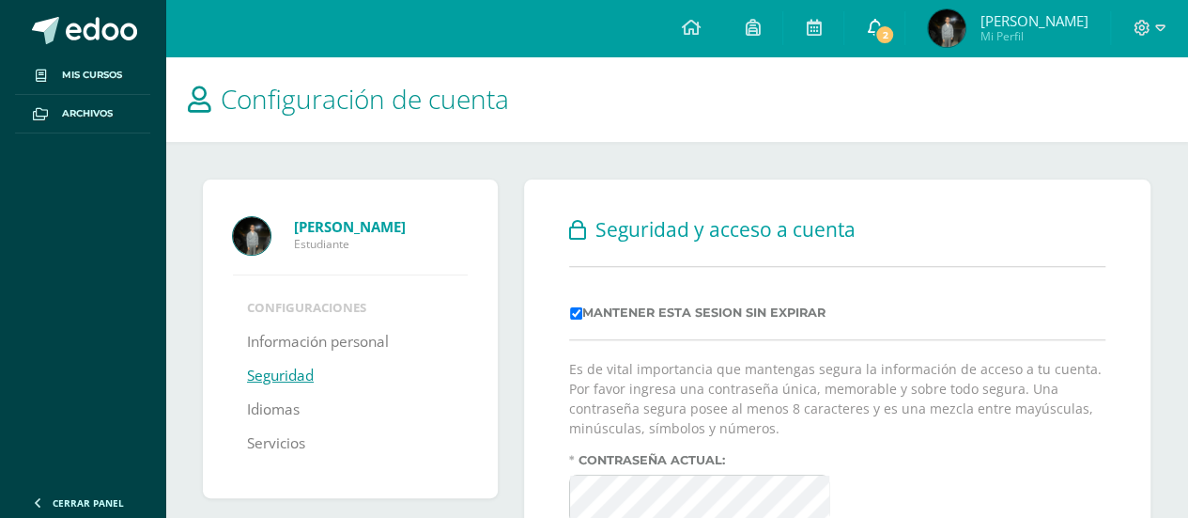
click at [882, 26] on icon at bounding box center [874, 27] width 15 height 17
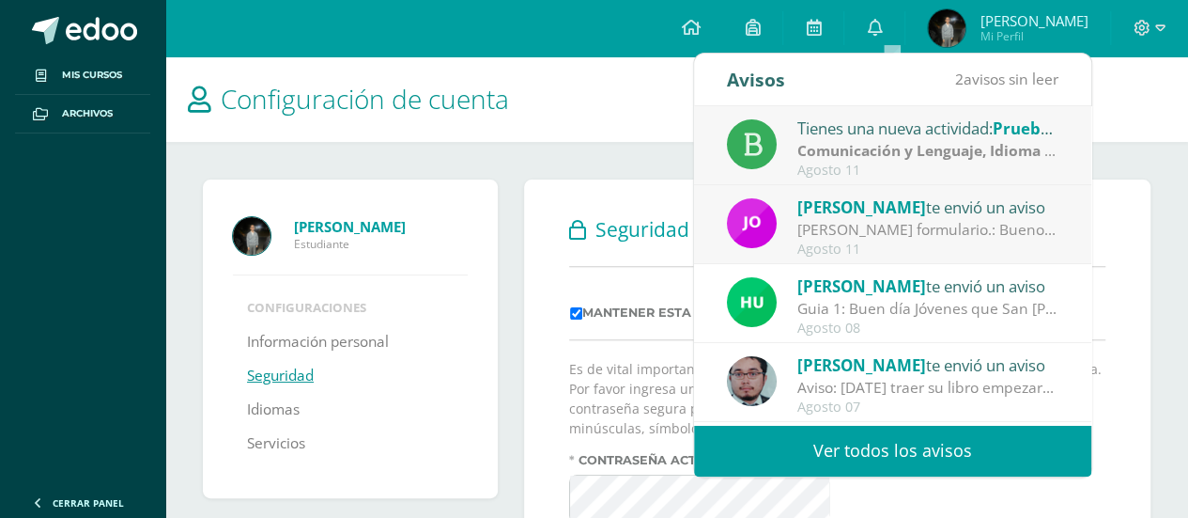
click at [883, 215] on span "Jorge Lemus" at bounding box center [862, 207] width 129 height 22
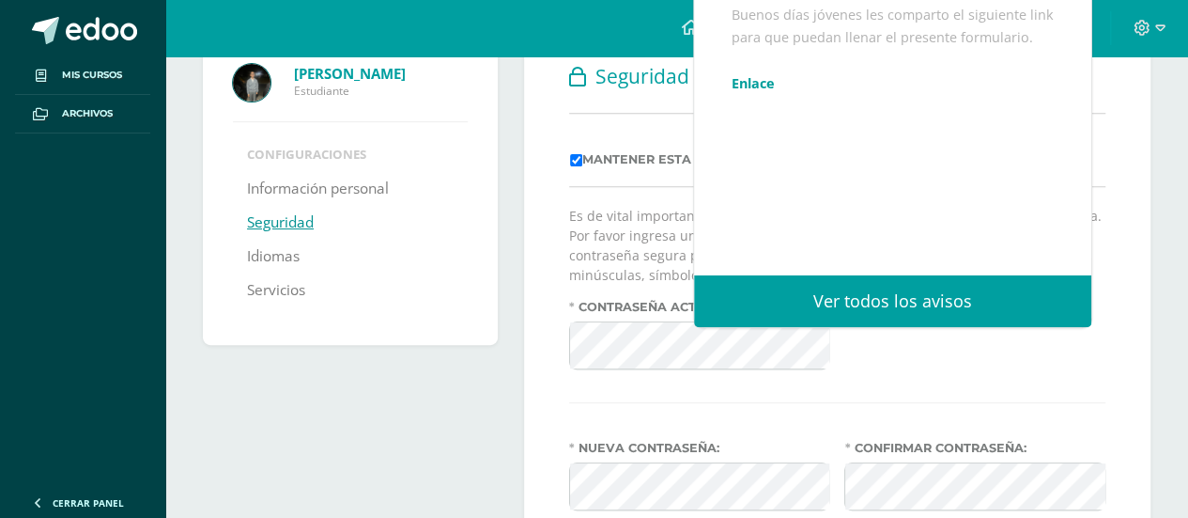
scroll to position [188, 0]
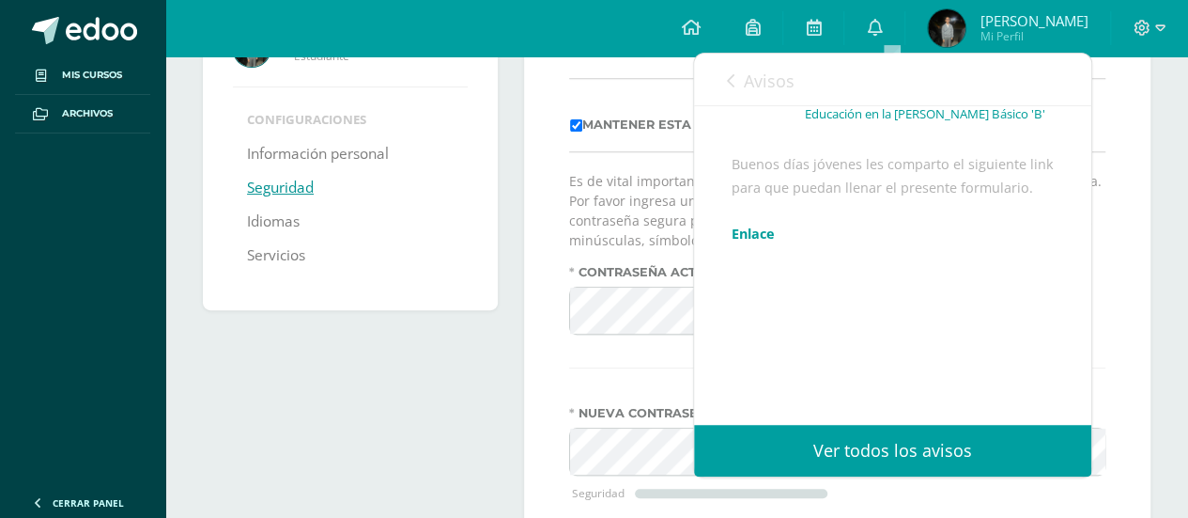
click at [755, 232] on link "Enlace" at bounding box center [753, 234] width 43 height 18
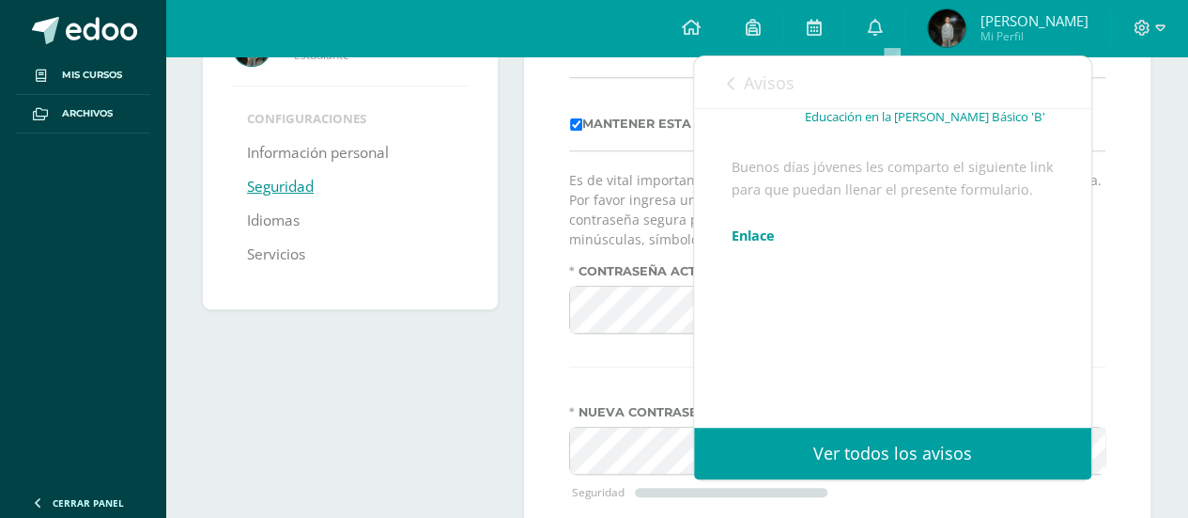
scroll to position [94, 0]
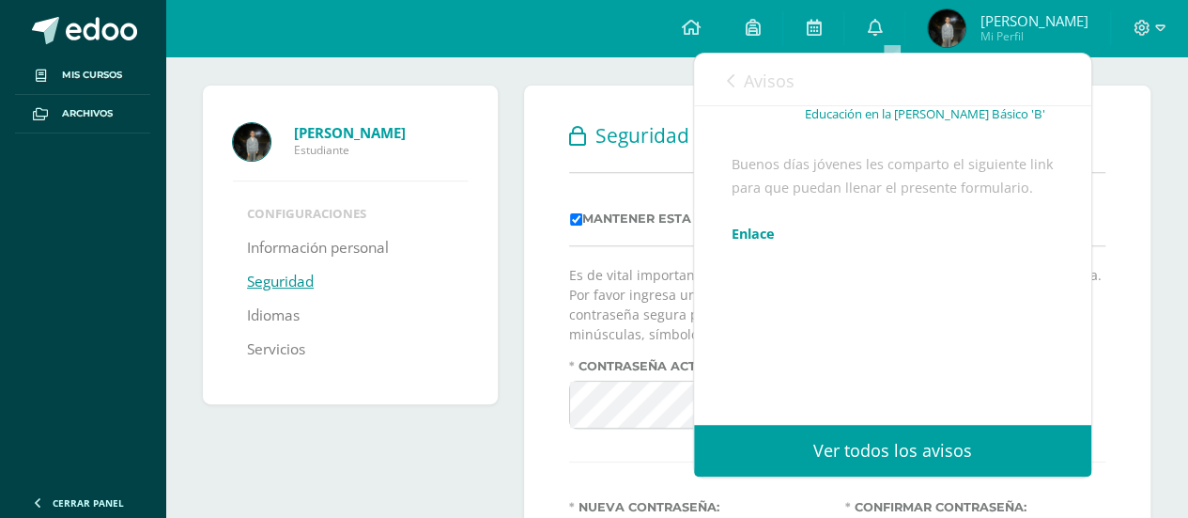
click at [727, 83] on icon at bounding box center [731, 80] width 8 height 15
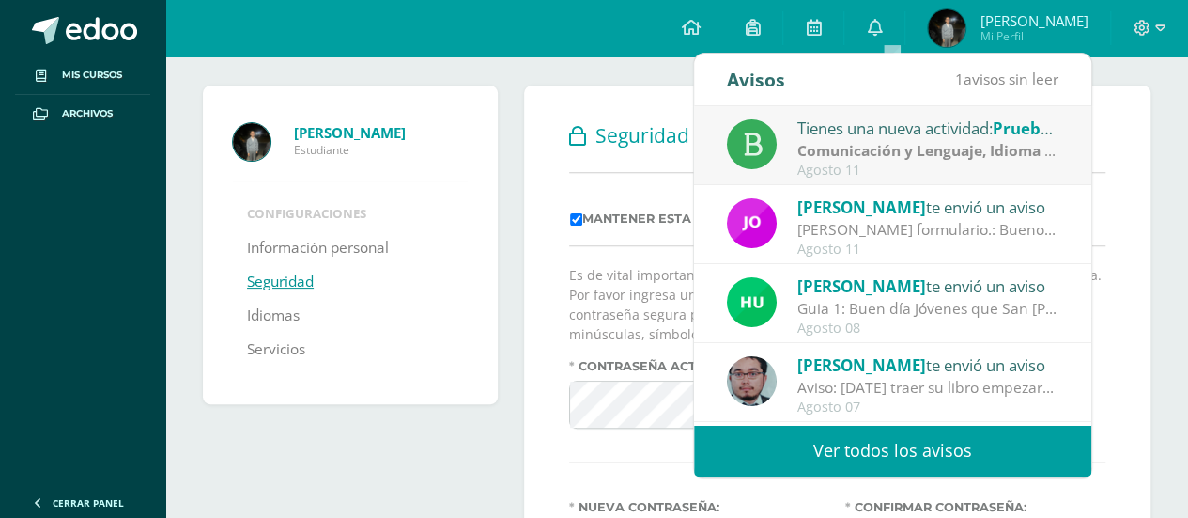
click at [875, 144] on strong "Comunicación y Lenguaje, Idioma Español" at bounding box center [950, 150] width 304 height 21
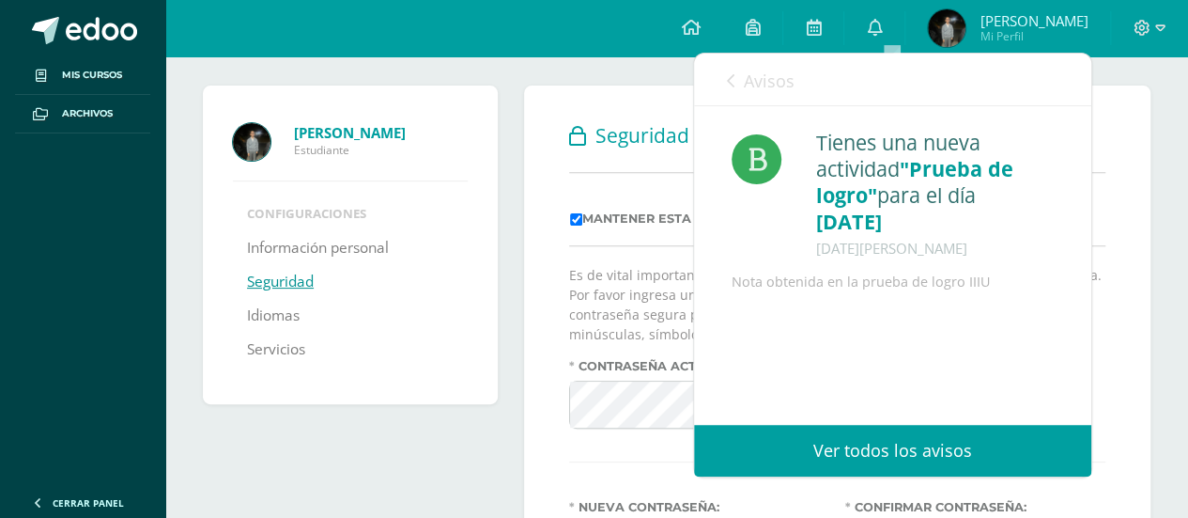
scroll to position [188, 0]
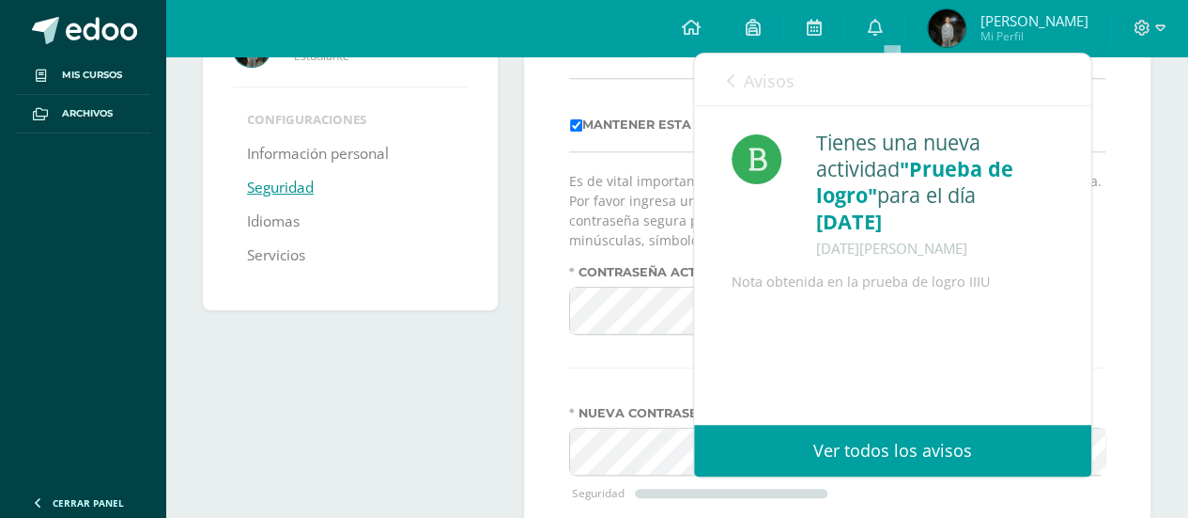
click at [727, 74] on icon at bounding box center [731, 80] width 8 height 15
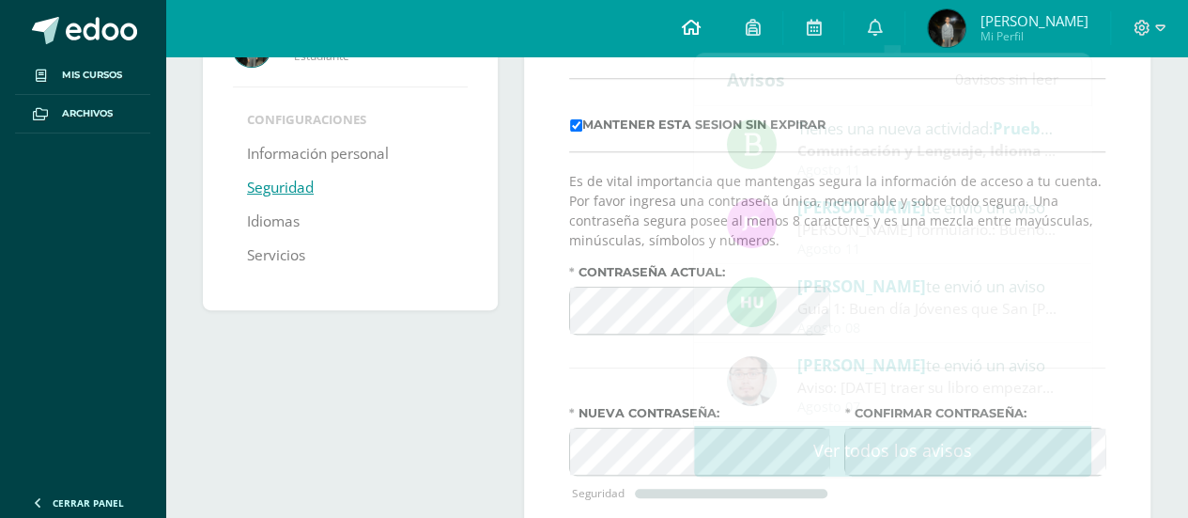
click at [700, 30] on icon at bounding box center [690, 27] width 19 height 17
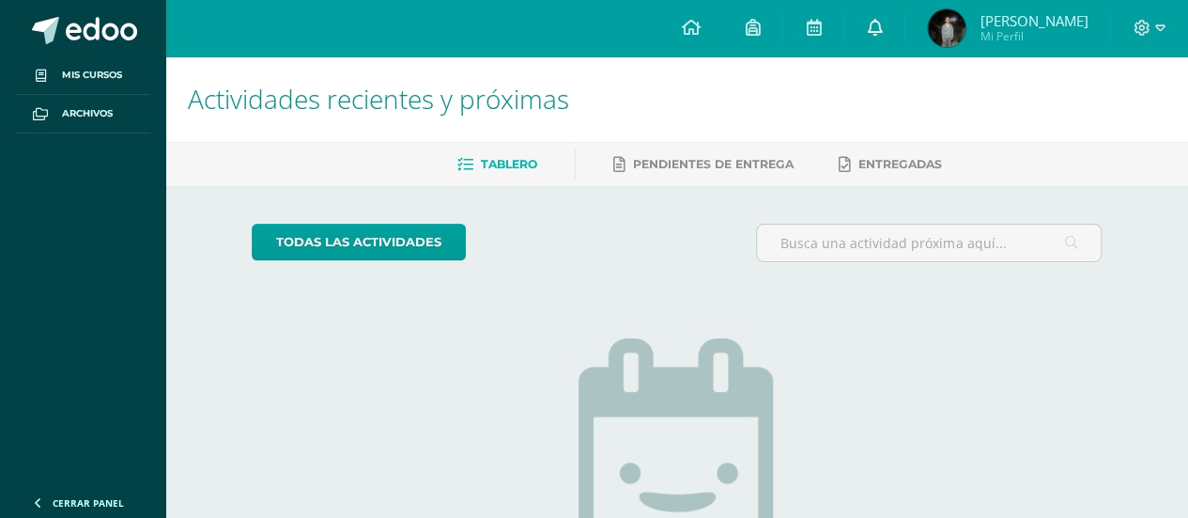
click at [882, 34] on icon at bounding box center [874, 27] width 15 height 17
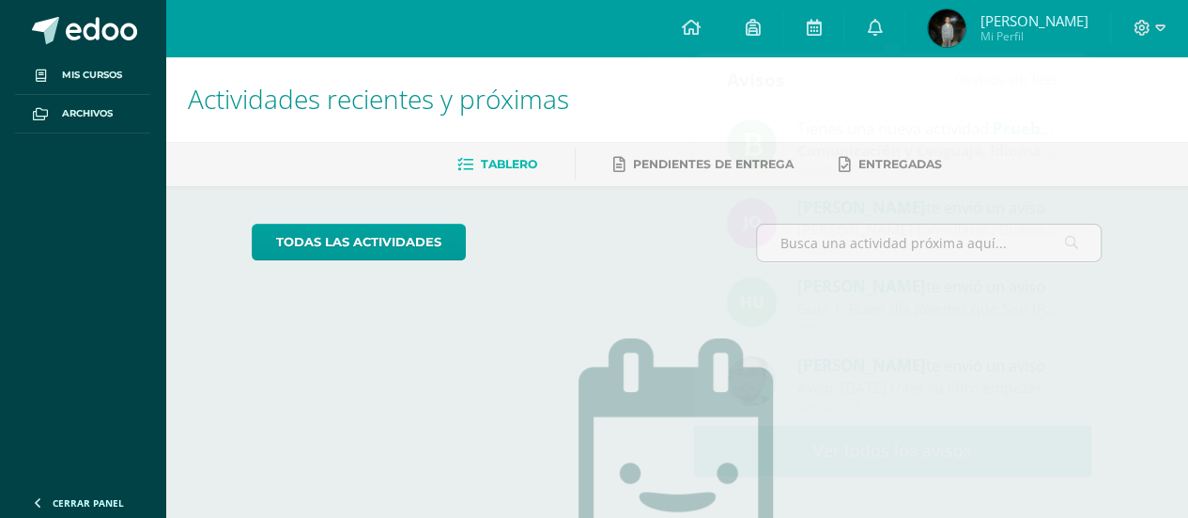
click at [983, 21] on span "Sergio Andrés Mi Perfil" at bounding box center [1007, 28] width 167 height 38
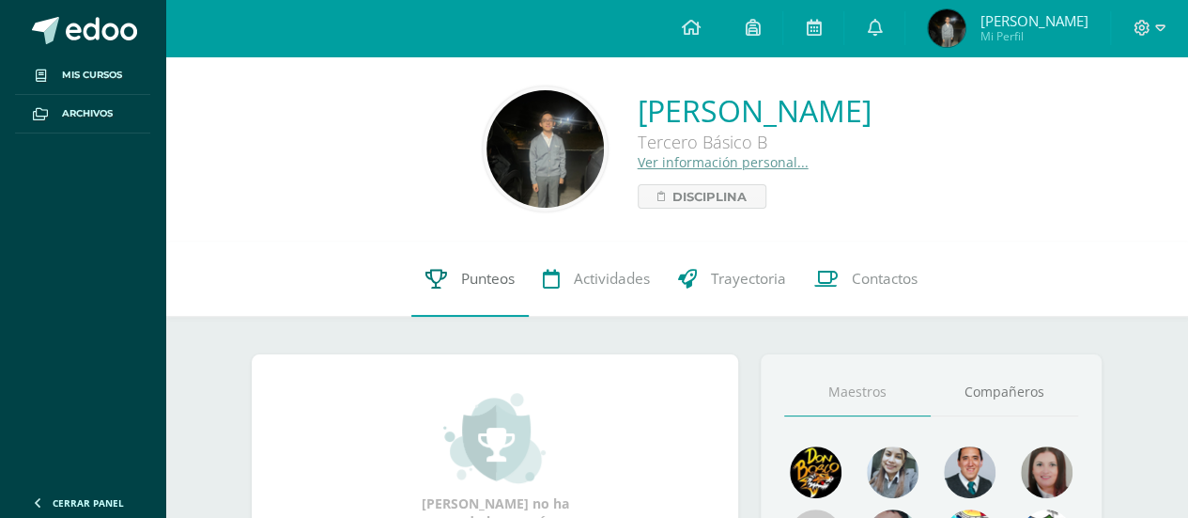
click at [477, 282] on span "Punteos" at bounding box center [488, 279] width 54 height 20
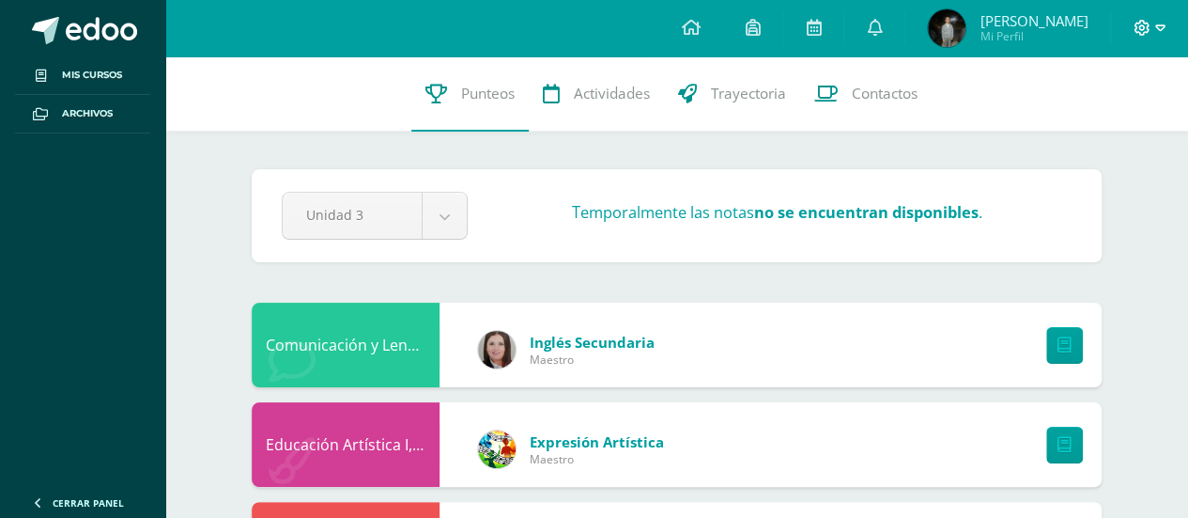
click at [1148, 32] on icon at bounding box center [1143, 28] width 16 height 16
click at [1102, 125] on span "Cerrar sesión" at bounding box center [1101, 128] width 85 height 18
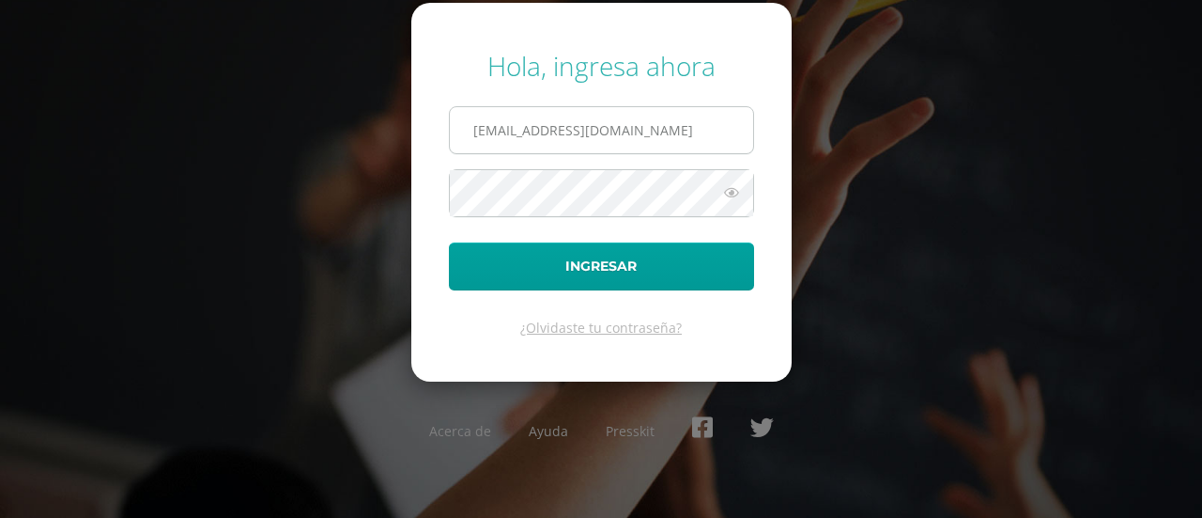
click at [662, 131] on input "scalderondb25@gmail.com" at bounding box center [601, 130] width 303 height 46
type input "rcalderondb25@gmail.com"
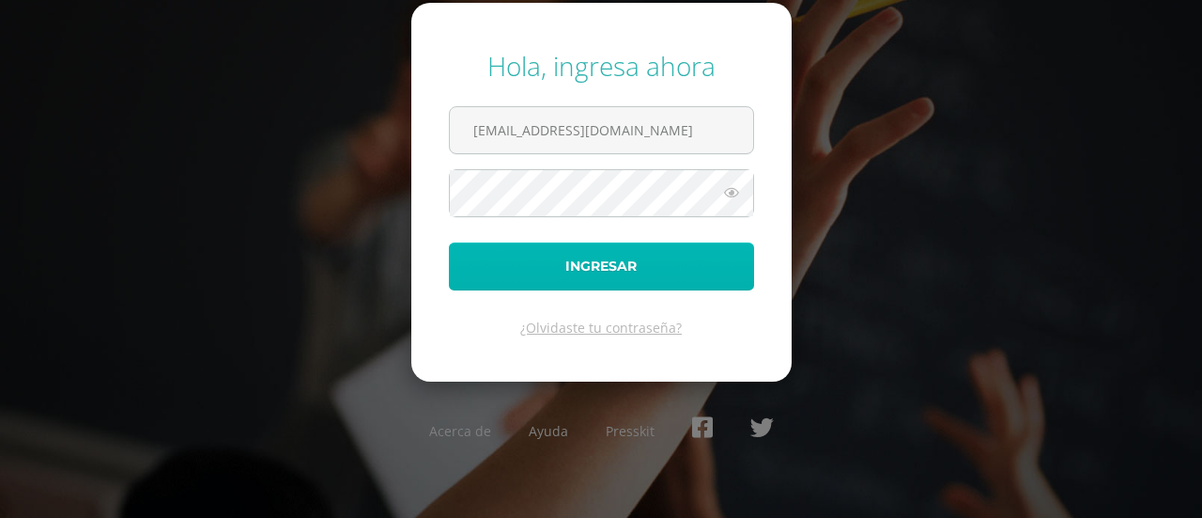
click at [592, 265] on button "Ingresar" at bounding box center [601, 266] width 305 height 48
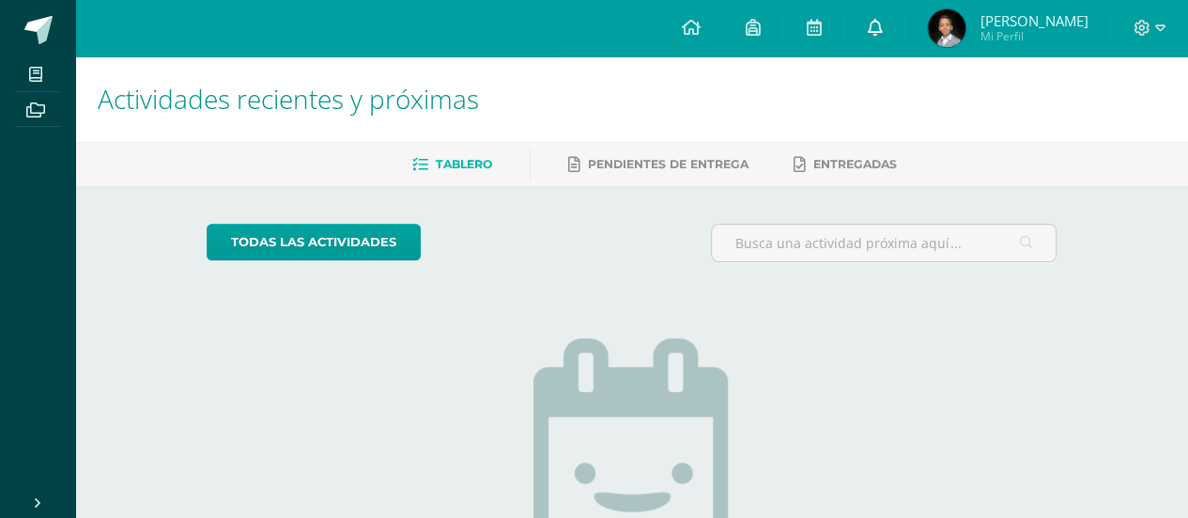
click at [883, 31] on link at bounding box center [874, 28] width 60 height 56
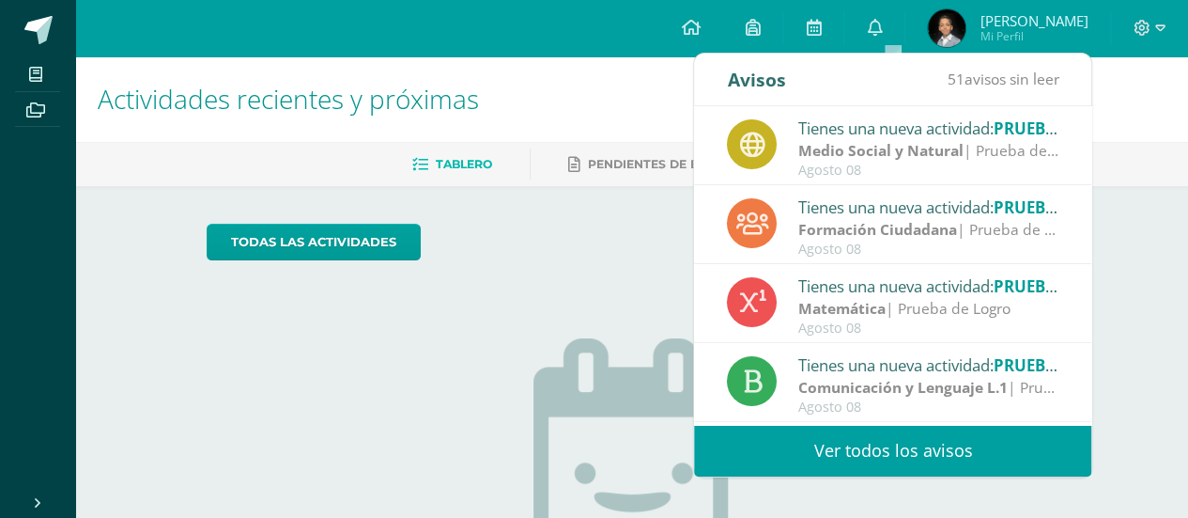
click at [921, 132] on div "Tienes una nueva actividad: PRUEBA DE LOBRO" at bounding box center [928, 128] width 261 height 24
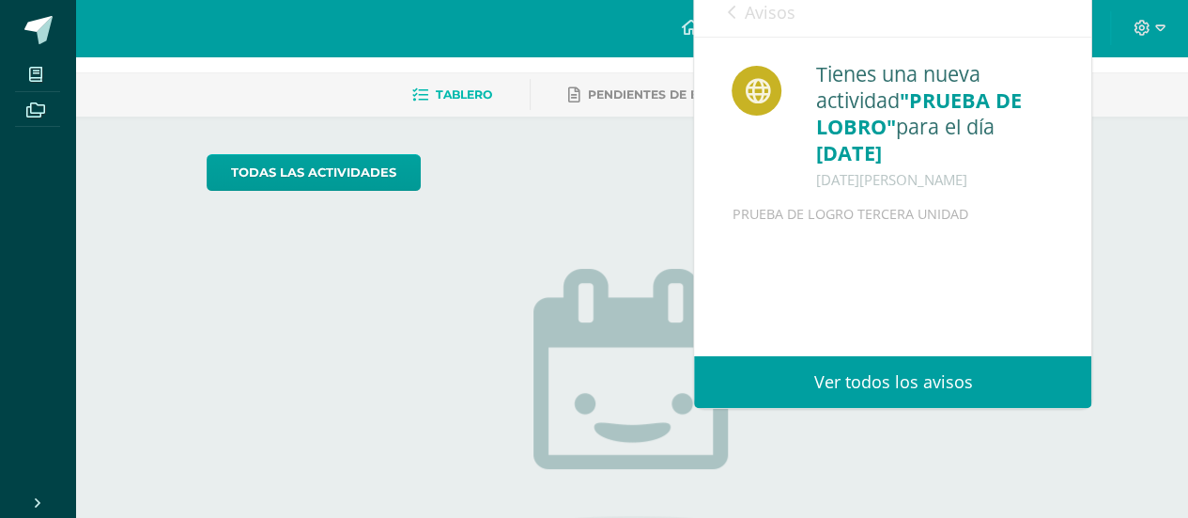
scroll to position [94, 0]
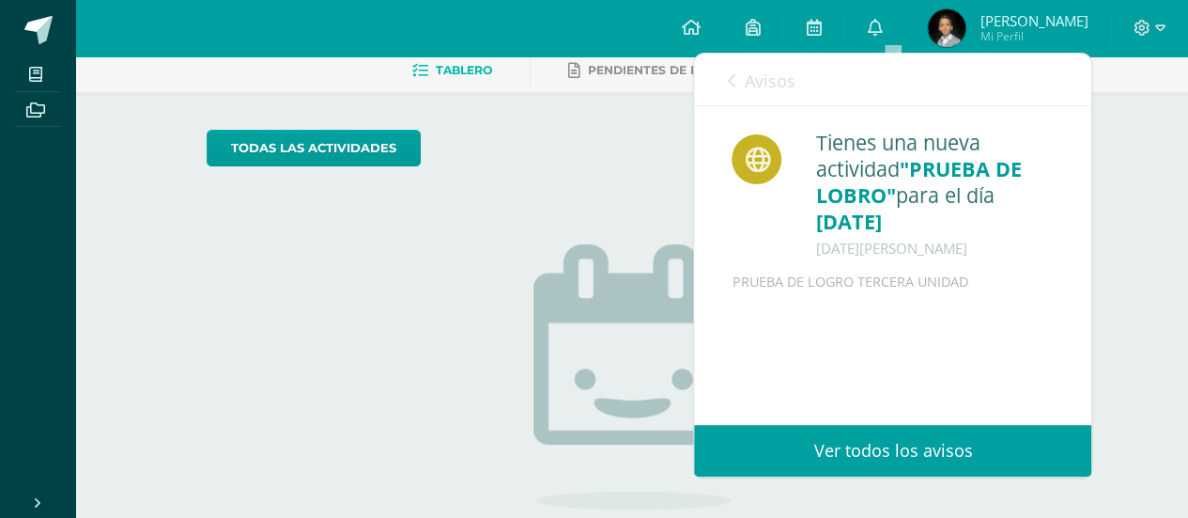
click at [732, 73] on icon at bounding box center [731, 80] width 8 height 15
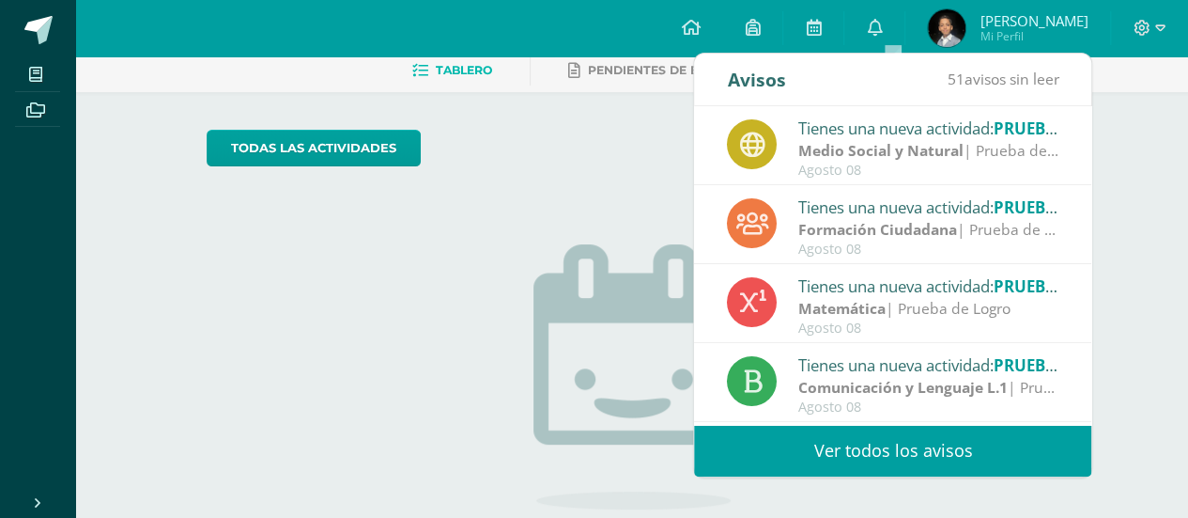
click at [886, 230] on strong "Formación Ciudadana" at bounding box center [877, 229] width 159 height 21
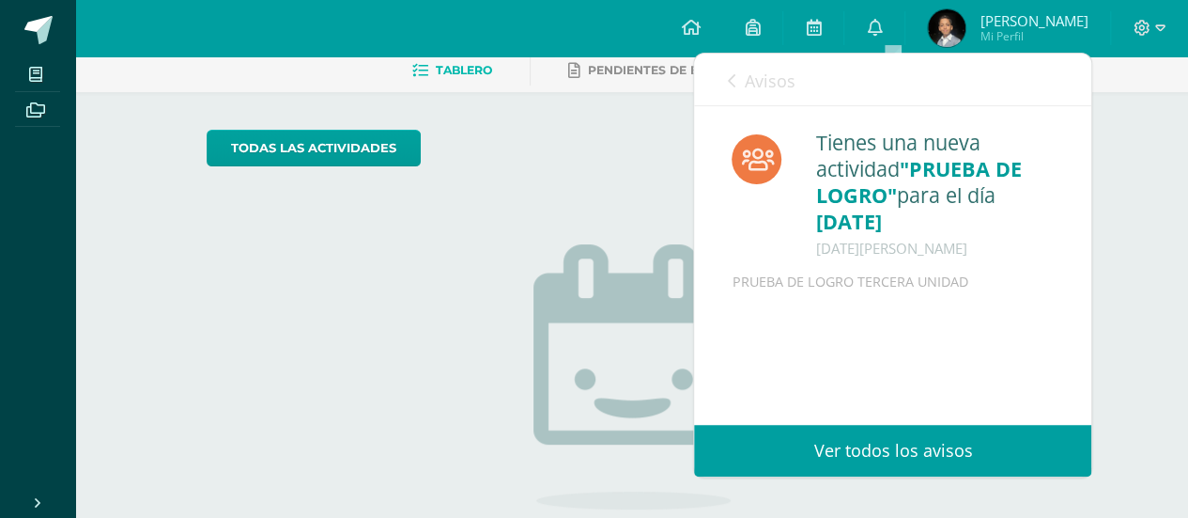
click at [745, 71] on span "Avisos" at bounding box center [769, 81] width 51 height 23
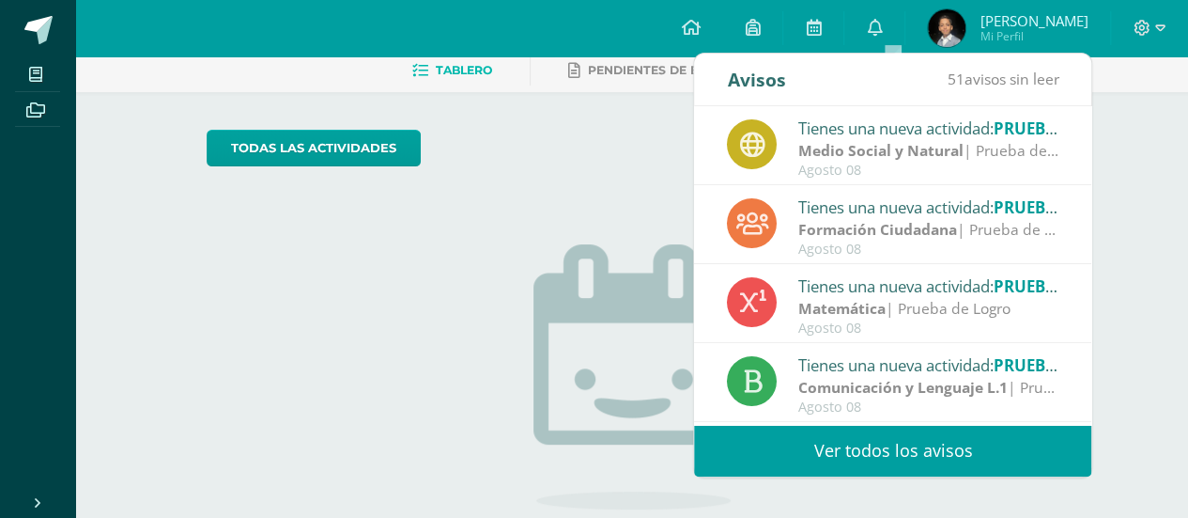
click at [840, 298] on strong "Matemática" at bounding box center [841, 308] width 87 height 21
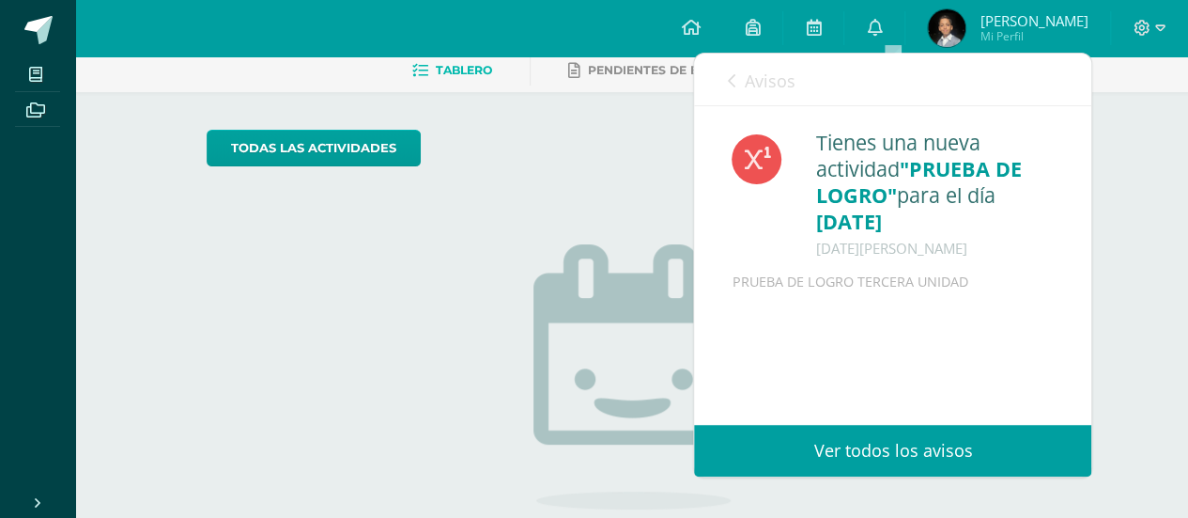
click at [740, 75] on link "Avisos" at bounding box center [761, 81] width 68 height 54
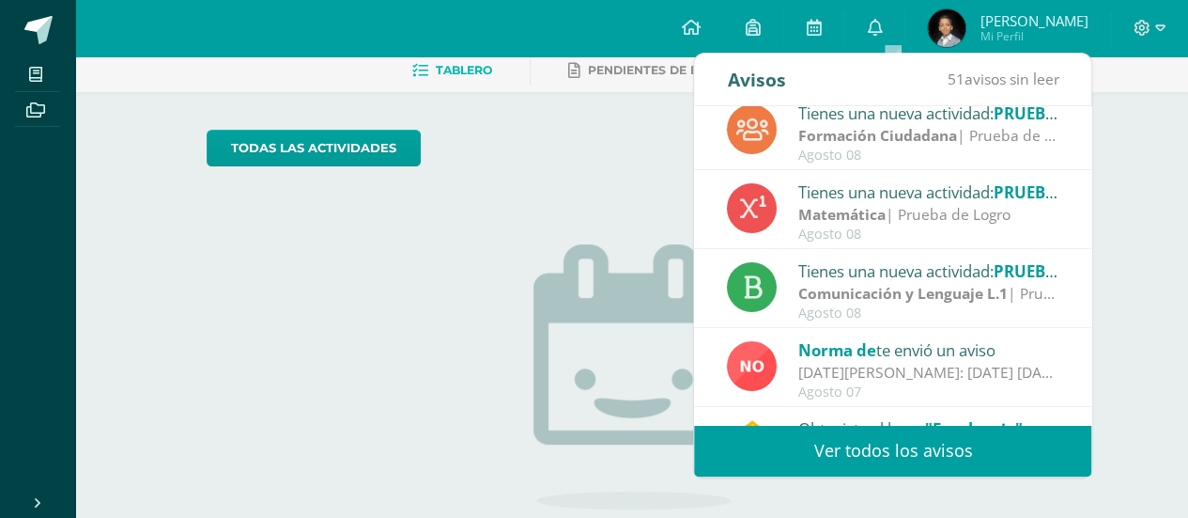
click at [859, 305] on div "Agosto 08" at bounding box center [928, 313] width 261 height 16
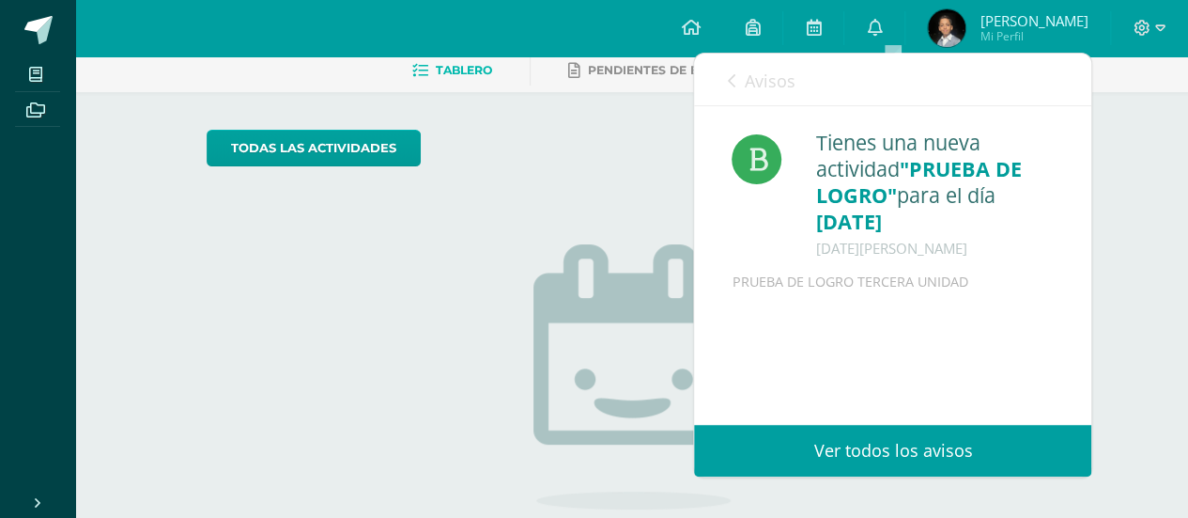
click at [731, 91] on link "Avisos" at bounding box center [761, 81] width 68 height 54
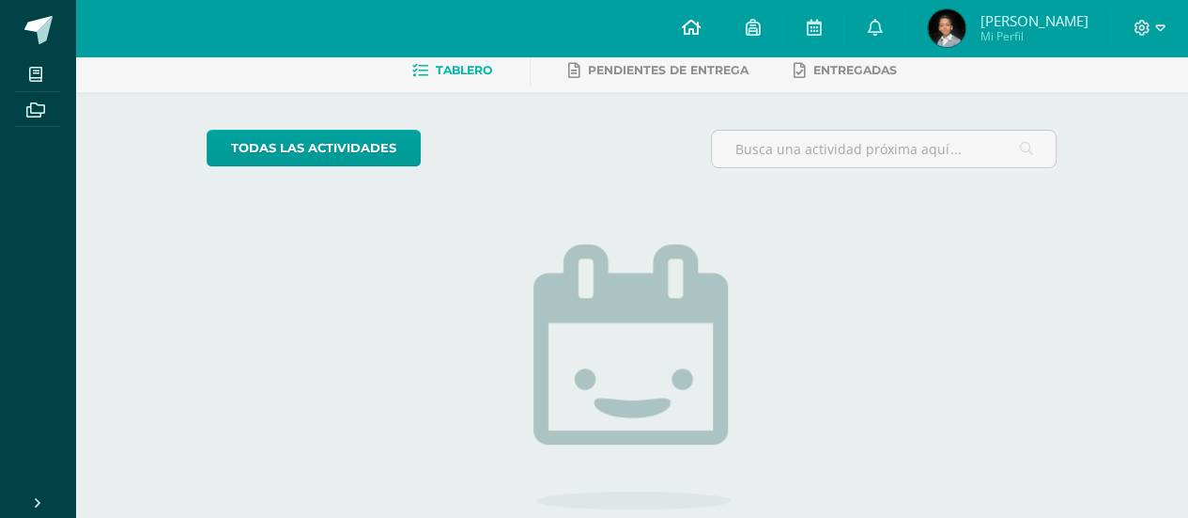
click at [700, 31] on icon at bounding box center [690, 27] width 19 height 17
